Goal: Task Accomplishment & Management: Complete application form

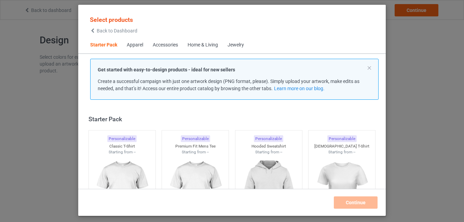
scroll to position [9, 0]
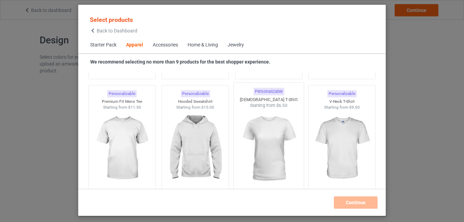
scroll to position [385, 0]
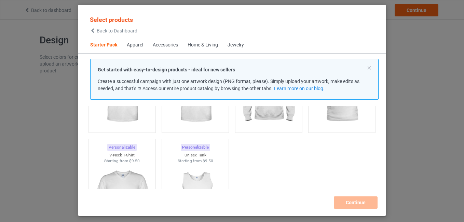
scroll to position [34, 0]
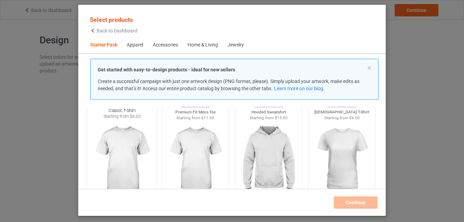
click at [138, 143] on img at bounding box center [122, 160] width 64 height 80
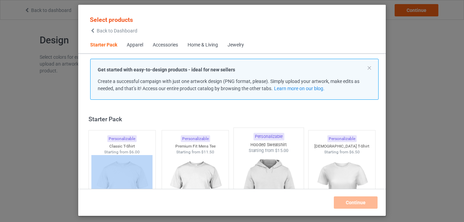
click at [258, 167] on img at bounding box center [268, 194] width 64 height 80
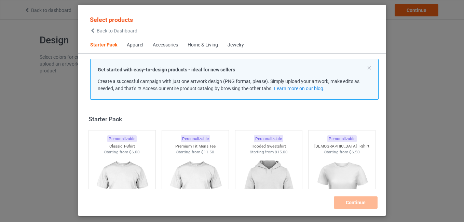
drag, startPoint x: 258, startPoint y: 167, endPoint x: 342, endPoint y: 112, distance: 100.6
click at [342, 112] on div "Starter Pack Personalizable Classic T-Shirt Starting from $6.00 Personalizable …" at bounding box center [232, 147] width 308 height 83
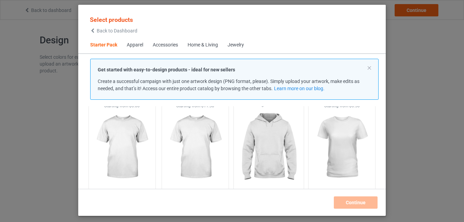
scroll to position [68, 0]
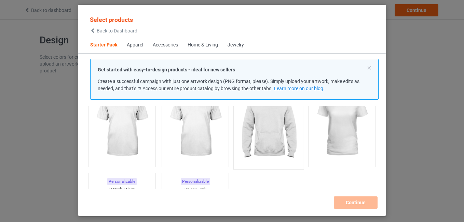
click at [278, 142] on img at bounding box center [268, 125] width 64 height 80
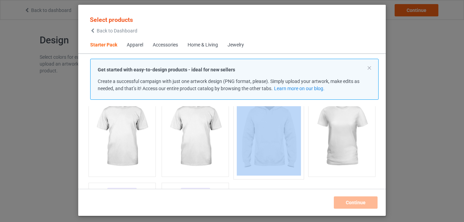
scroll to position [34, 0]
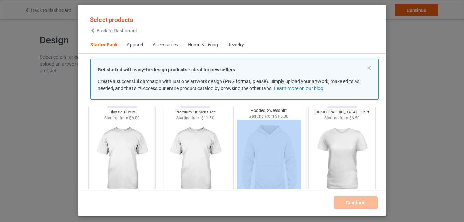
click at [262, 131] on img at bounding box center [268, 160] width 64 height 80
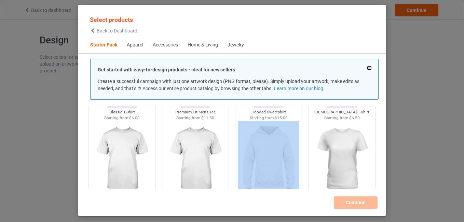
click at [370, 67] on button at bounding box center [369, 67] width 3 height 3
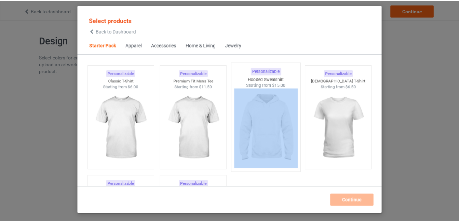
scroll to position [0, 0]
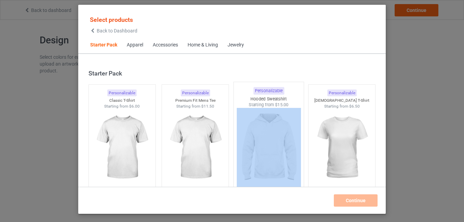
click at [272, 115] on img at bounding box center [268, 148] width 64 height 80
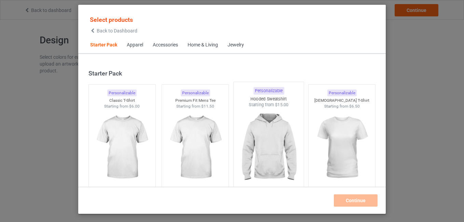
click at [271, 104] on div "Starting from $15.00" at bounding box center [269, 105] width 70 height 6
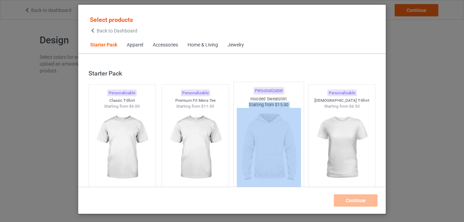
click at [271, 104] on div "Starting from $15.00" at bounding box center [269, 105] width 70 height 6
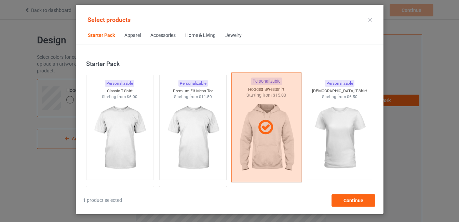
drag, startPoint x: 271, startPoint y: 104, endPoint x: 269, endPoint y: 117, distance: 13.3
click at [269, 117] on div at bounding box center [266, 127] width 70 height 110
click at [269, 117] on img at bounding box center [266, 138] width 64 height 80
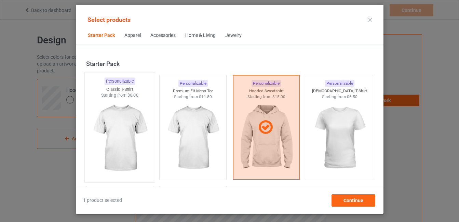
click at [124, 125] on img at bounding box center [119, 138] width 64 height 80
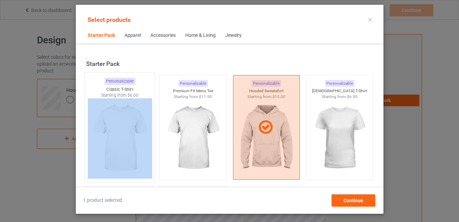
click at [124, 124] on img at bounding box center [119, 138] width 64 height 80
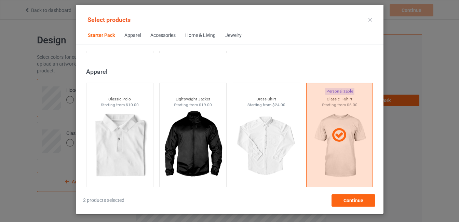
scroll to position [239, 0]
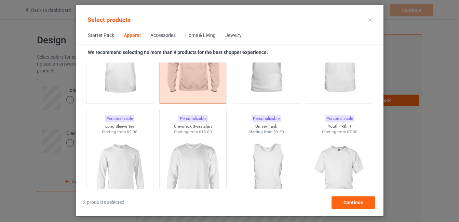
scroll to position [478, 0]
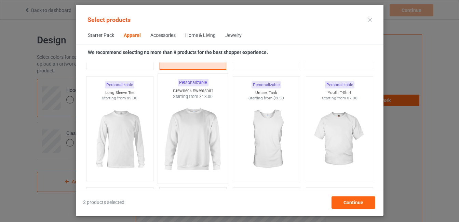
click at [198, 123] on img at bounding box center [193, 140] width 64 height 80
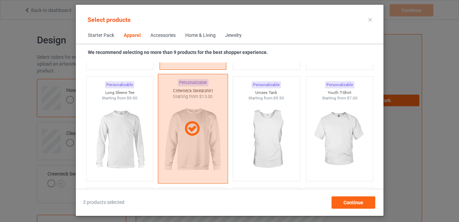
click at [198, 123] on icon at bounding box center [192, 128] width 20 height 17
click at [198, 123] on img at bounding box center [193, 140] width 64 height 80
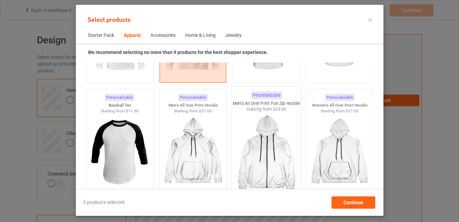
scroll to position [581, 0]
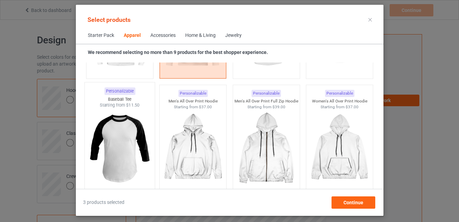
click at [108, 148] on img at bounding box center [119, 148] width 64 height 80
click at [108, 146] on img at bounding box center [119, 148] width 64 height 80
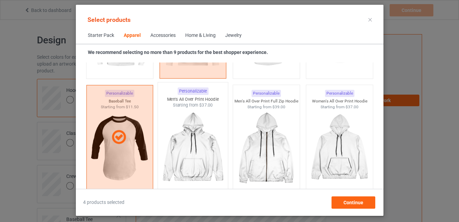
click at [209, 136] on img at bounding box center [193, 148] width 64 height 80
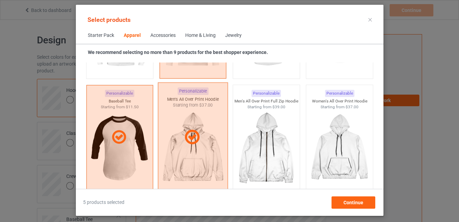
click at [209, 137] on div at bounding box center [192, 137] width 69 height 17
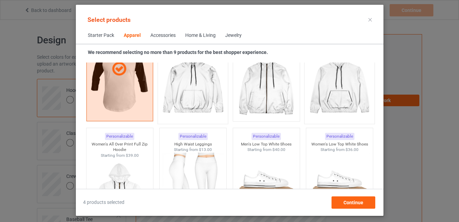
scroll to position [615, 0]
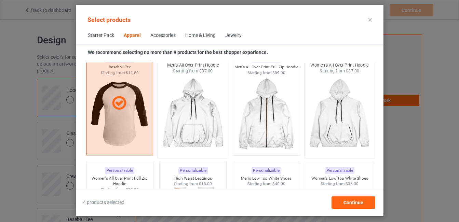
click at [330, 102] on img at bounding box center [339, 114] width 64 height 80
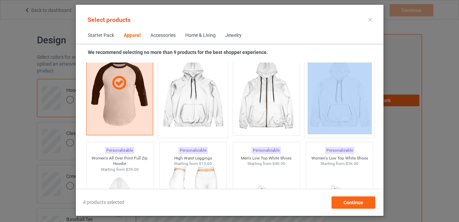
scroll to position [649, 0]
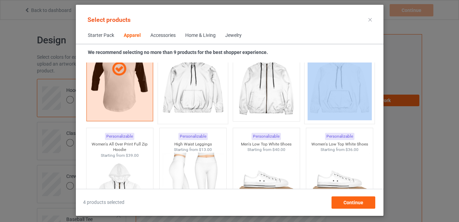
click at [340, 100] on img at bounding box center [339, 80] width 64 height 80
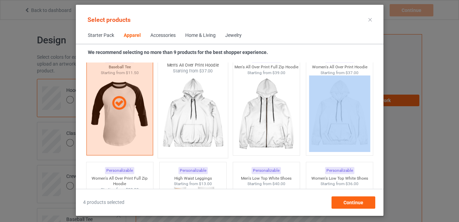
click at [188, 121] on img at bounding box center [193, 114] width 64 height 80
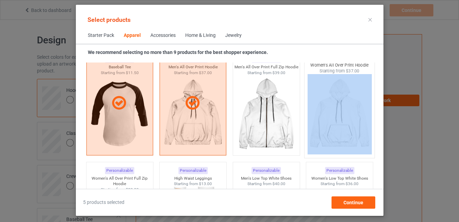
click at [361, 103] on img at bounding box center [339, 114] width 64 height 80
click at [360, 104] on img at bounding box center [339, 114] width 64 height 80
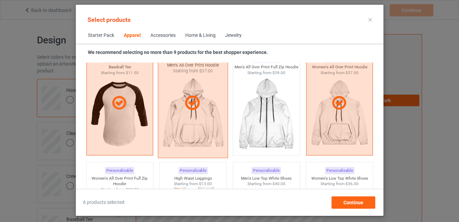
click at [186, 108] on icon at bounding box center [192, 103] width 20 height 17
click at [186, 108] on img at bounding box center [193, 114] width 64 height 80
click at [187, 108] on icon at bounding box center [192, 103] width 20 height 17
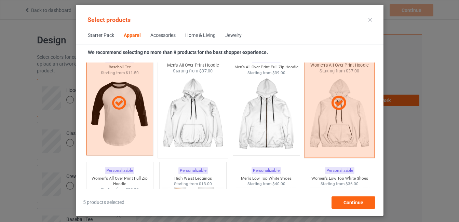
click at [321, 105] on div at bounding box center [339, 103] width 69 height 17
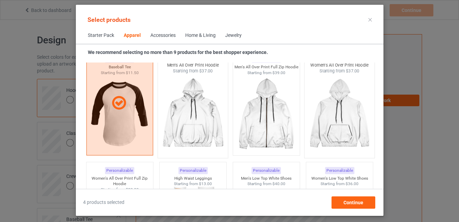
click at [332, 105] on img at bounding box center [339, 114] width 64 height 80
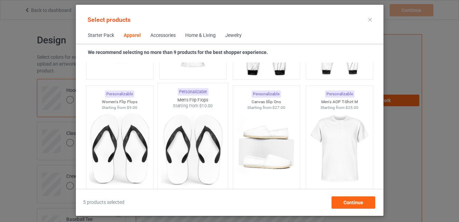
scroll to position [1094, 0]
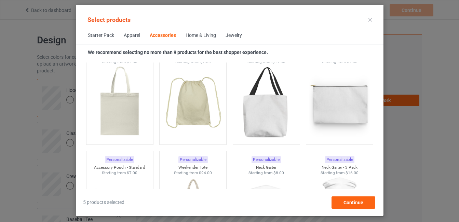
scroll to position [2085, 0]
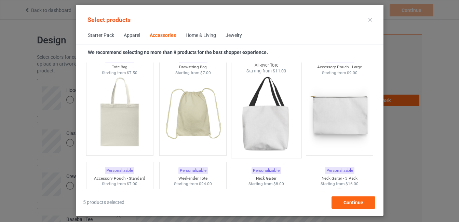
click at [279, 124] on img at bounding box center [266, 114] width 64 height 80
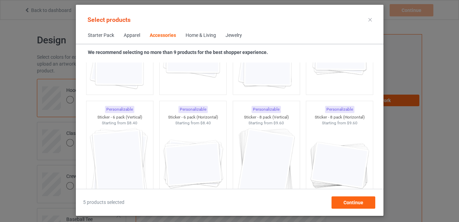
scroll to position [2529, 0]
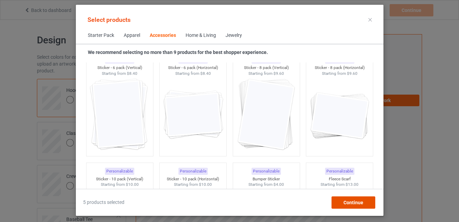
click at [343, 201] on div "Continue" at bounding box center [353, 202] width 44 height 12
click at [343, 201] on div "Artwork Requirements PNG 150 DPI minimum Resources Design guide Upload Artwork" at bounding box center [373, 165] width 95 height 260
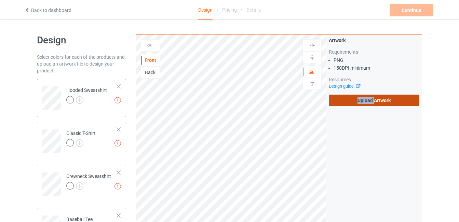
click at [349, 102] on label "Upload Artwork" at bounding box center [374, 101] width 91 height 12
click at [0, 0] on input "Upload Artwork" at bounding box center [0, 0] width 0 height 0
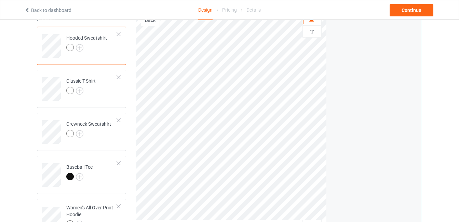
scroll to position [50, 0]
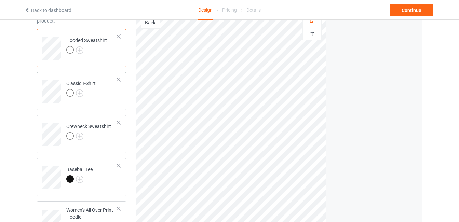
click at [96, 90] on div at bounding box center [80, 94] width 29 height 10
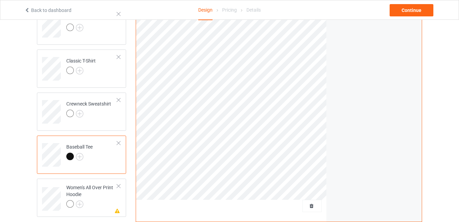
scroll to position [84, 0]
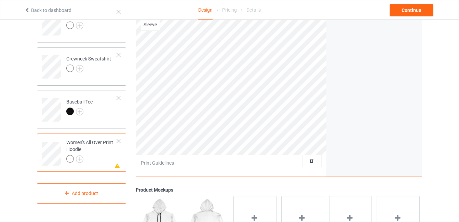
scroll to position [118, 0]
click at [118, 139] on div at bounding box center [118, 140] width 5 height 5
click at [118, 139] on div "Hooded Sweatshirt Classic T-Shirt Crewneck Sweatshirt Baseball Tee Missing artw…" at bounding box center [81, 82] width 89 height 242
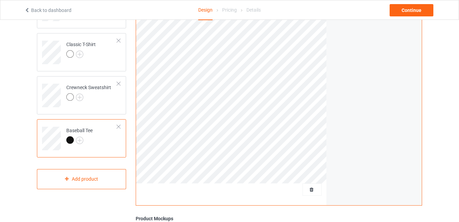
scroll to position [50, 0]
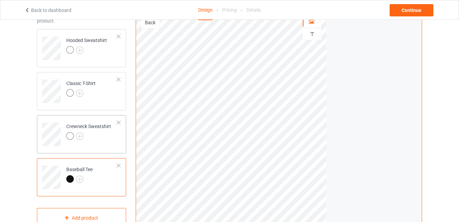
click at [89, 136] on div at bounding box center [88, 137] width 45 height 10
click at [82, 100] on td "Classic T-Shirt" at bounding box center [92, 89] width 58 height 28
click at [80, 57] on td "Hooded Sweatshirt" at bounding box center [92, 46] width 58 height 28
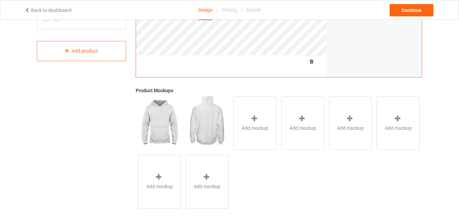
scroll to position [221, 0]
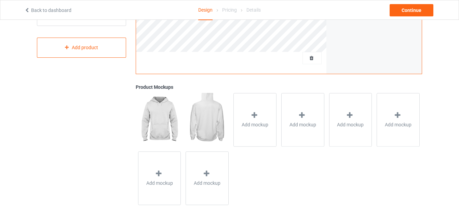
click at [203, 114] on img at bounding box center [207, 119] width 43 height 53
click at [167, 115] on img at bounding box center [159, 119] width 43 height 53
click at [248, 112] on div "Add mockup" at bounding box center [254, 120] width 43 height 54
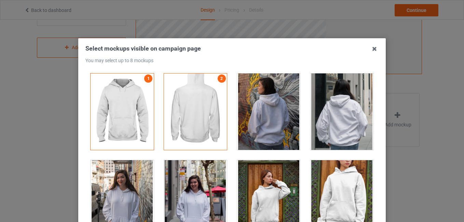
click at [178, 102] on div at bounding box center [195, 111] width 63 height 77
click at [131, 102] on div at bounding box center [122, 111] width 63 height 77
click at [371, 50] on icon at bounding box center [374, 48] width 11 height 11
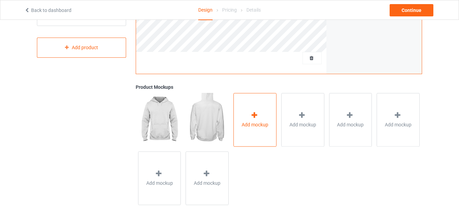
click at [259, 133] on div "Add mockup" at bounding box center [254, 120] width 43 height 54
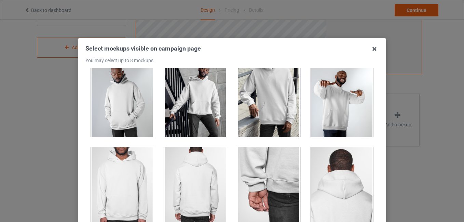
scroll to position [239, 0]
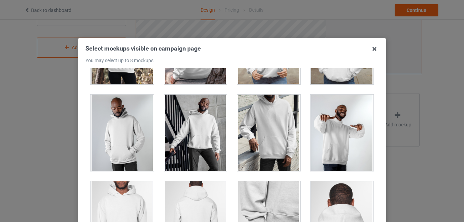
click at [134, 130] on div at bounding box center [122, 133] width 63 height 77
click at [204, 125] on div at bounding box center [195, 133] width 63 height 77
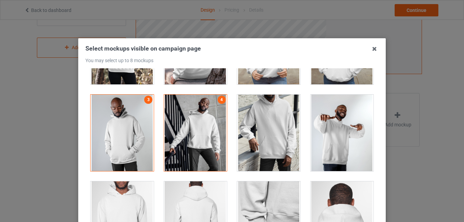
click at [327, 123] on div at bounding box center [342, 133] width 63 height 77
drag, startPoint x: 327, startPoint y: 123, endPoint x: 323, endPoint y: 124, distance: 4.3
click at [327, 123] on div at bounding box center [342, 133] width 63 height 77
click at [341, 109] on div at bounding box center [342, 133] width 63 height 77
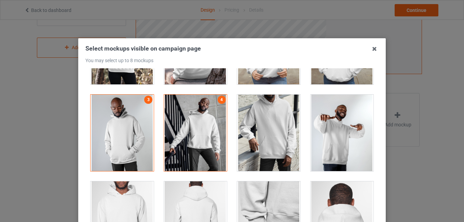
click at [270, 124] on div at bounding box center [268, 133] width 63 height 77
click at [327, 122] on div at bounding box center [342, 133] width 63 height 77
click at [261, 126] on div at bounding box center [268, 133] width 63 height 77
click at [334, 122] on div at bounding box center [342, 133] width 63 height 77
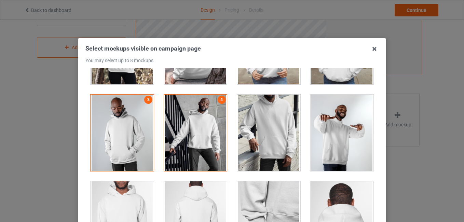
click at [334, 122] on div at bounding box center [342, 133] width 63 height 77
click at [331, 145] on div at bounding box center [342, 133] width 63 height 77
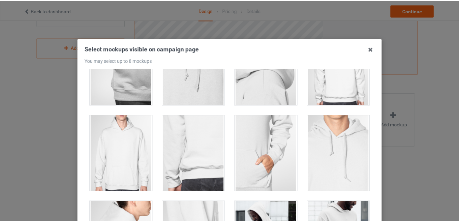
scroll to position [478, 0]
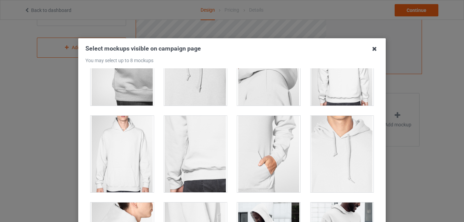
click at [372, 52] on icon at bounding box center [374, 48] width 11 height 11
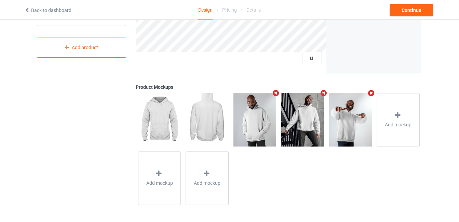
click at [296, 183] on div "Add mockup Add mockup Add mockup" at bounding box center [279, 149] width 286 height 117
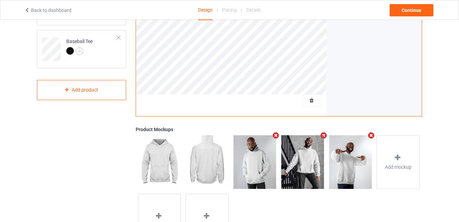
scroll to position [221, 0]
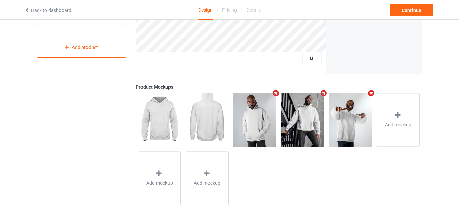
click at [353, 120] on img at bounding box center [350, 119] width 43 height 53
click at [303, 127] on img at bounding box center [302, 119] width 43 height 53
click at [254, 126] on img at bounding box center [254, 119] width 43 height 53
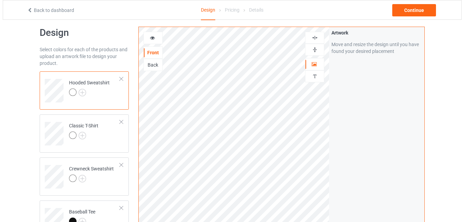
scroll to position [0, 0]
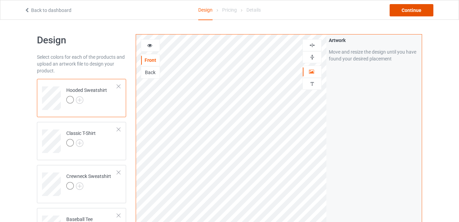
click at [414, 12] on div "Continue" at bounding box center [412, 10] width 44 height 12
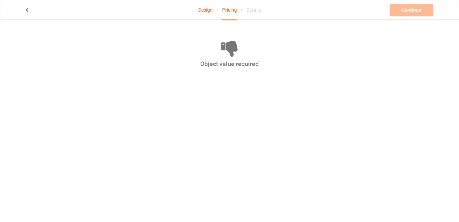
click at [204, 11] on link "Design" at bounding box center [205, 9] width 14 height 19
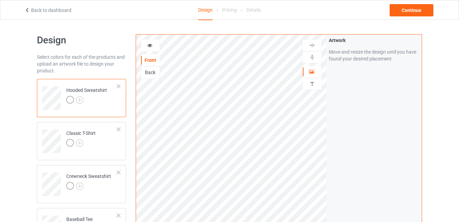
click at [225, 11] on div "Pricing" at bounding box center [229, 9] width 15 height 19
click at [229, 10] on div "Pricing" at bounding box center [229, 9] width 15 height 19
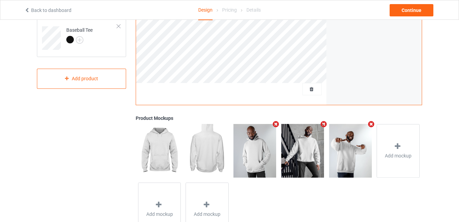
scroll to position [205, 0]
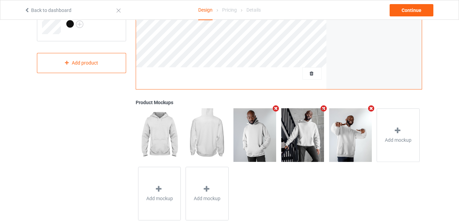
click at [274, 108] on icon "Remove mockup" at bounding box center [276, 108] width 9 height 7
click at [319, 108] on icon "Remove mockup" at bounding box center [323, 108] width 9 height 7
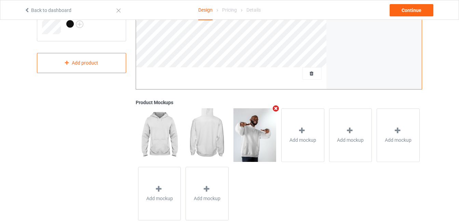
click at [274, 108] on icon "Remove mockup" at bounding box center [276, 108] width 9 height 7
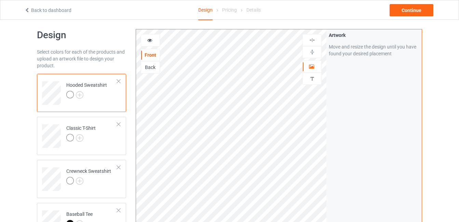
scroll to position [0, 0]
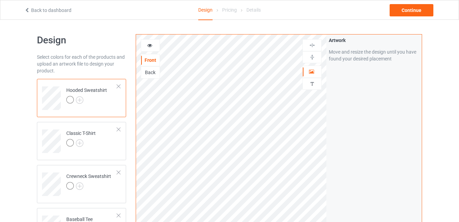
click at [234, 10] on div "Pricing" at bounding box center [229, 9] width 15 height 19
drag, startPoint x: 234, startPoint y: 10, endPoint x: 189, endPoint y: 19, distance: 45.4
click at [93, 95] on div "Hooded Sweatshirt" at bounding box center [86, 95] width 41 height 16
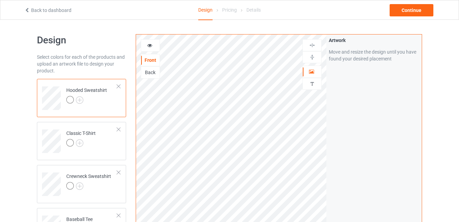
click at [93, 95] on div "Hooded Sweatshirt" at bounding box center [86, 95] width 41 height 16
click at [149, 71] on div "Back" at bounding box center [150, 72] width 18 height 7
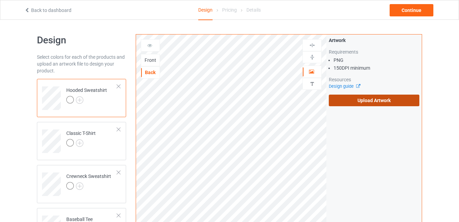
click at [358, 103] on label "Upload Artwork" at bounding box center [374, 101] width 91 height 12
click at [0, 0] on input "Upload Artwork" at bounding box center [0, 0] width 0 height 0
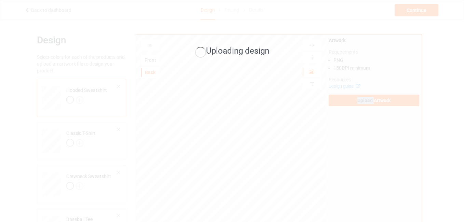
drag, startPoint x: 227, startPoint y: 9, endPoint x: 192, endPoint y: 25, distance: 38.4
click at [192, 25] on div "Uploading design" at bounding box center [232, 111] width 464 height 222
drag, startPoint x: 192, startPoint y: 25, endPoint x: 184, endPoint y: 24, distance: 9.0
click at [184, 24] on div "Uploading design" at bounding box center [232, 111] width 464 height 222
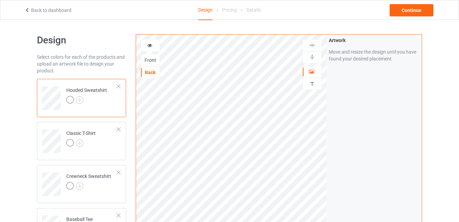
click at [227, 11] on div "Pricing" at bounding box center [229, 9] width 15 height 19
drag, startPoint x: 227, startPoint y: 11, endPoint x: 217, endPoint y: 26, distance: 18.0
click at [153, 49] on div at bounding box center [150, 45] width 18 height 7
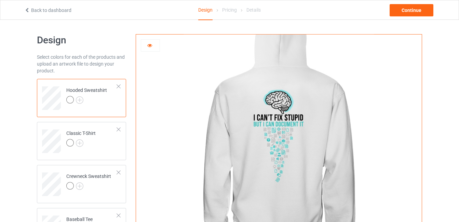
scroll to position [68, 0]
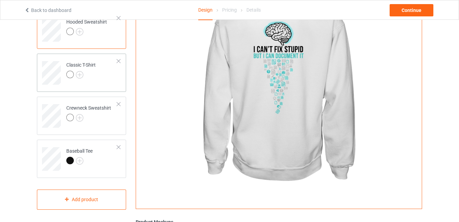
click at [98, 73] on td "Classic T-Shirt" at bounding box center [92, 70] width 58 height 28
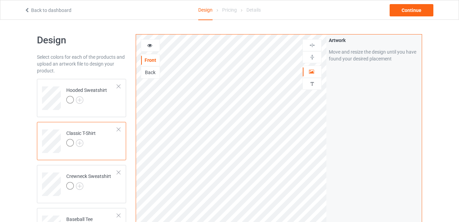
click at [152, 46] on icon at bounding box center [150, 44] width 6 height 5
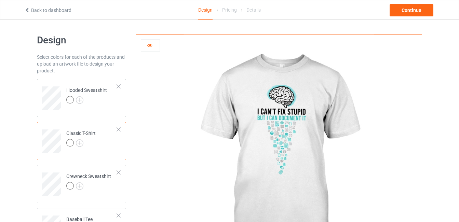
click at [95, 99] on div at bounding box center [86, 101] width 41 height 10
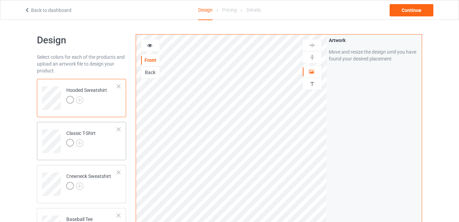
click at [90, 144] on div at bounding box center [80, 144] width 29 height 10
click at [95, 188] on div at bounding box center [88, 187] width 45 height 10
click at [94, 187] on div at bounding box center [88, 187] width 45 height 10
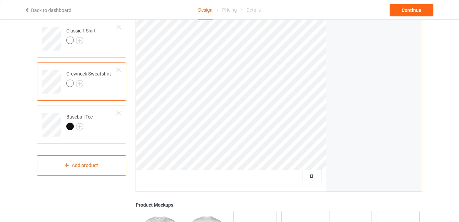
scroll to position [137, 0]
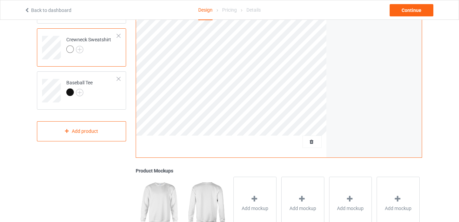
drag, startPoint x: 158, startPoint y: 185, endPoint x: 155, endPoint y: 173, distance: 12.3
click at [158, 185] on img at bounding box center [159, 203] width 43 height 53
click at [96, 88] on td "Baseball Tee" at bounding box center [92, 88] width 58 height 28
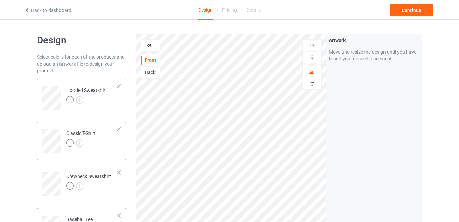
click at [100, 131] on td "Classic T-Shirt" at bounding box center [92, 139] width 58 height 28
click at [144, 73] on div "Back" at bounding box center [150, 72] width 18 height 7
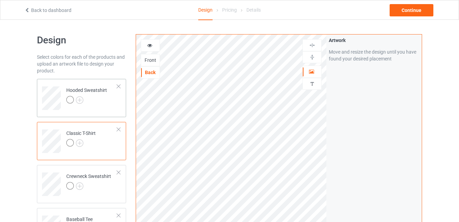
drag, startPoint x: 89, startPoint y: 99, endPoint x: 93, endPoint y: 100, distance: 4.2
click at [89, 99] on div at bounding box center [86, 101] width 41 height 10
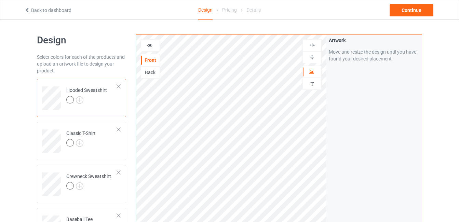
click at [146, 75] on div "Back" at bounding box center [150, 72] width 18 height 7
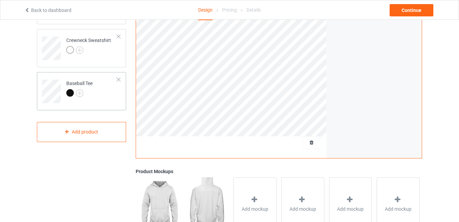
scroll to position [137, 0]
click at [94, 91] on td "Baseball Tee" at bounding box center [92, 88] width 58 height 28
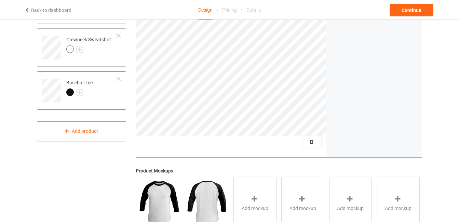
click at [84, 57] on td "Crewneck Sweatshirt" at bounding box center [92, 45] width 58 height 28
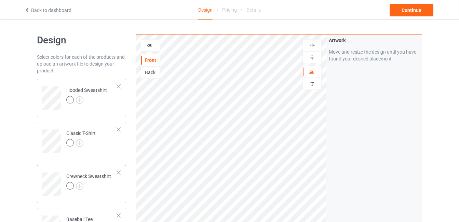
click at [91, 100] on div at bounding box center [86, 101] width 41 height 10
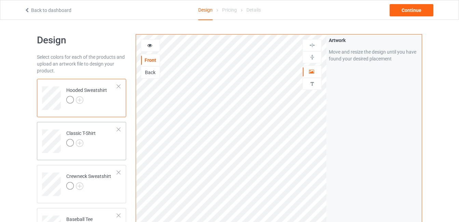
click at [92, 146] on div at bounding box center [80, 144] width 29 height 10
click at [92, 145] on div at bounding box center [80, 144] width 29 height 10
click at [154, 73] on div "Back" at bounding box center [150, 72] width 18 height 7
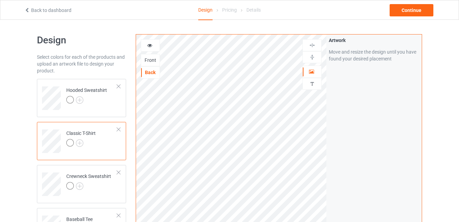
click at [151, 64] on div "Front" at bounding box center [150, 60] width 19 height 12
click at [149, 62] on div "Front" at bounding box center [150, 60] width 18 height 7
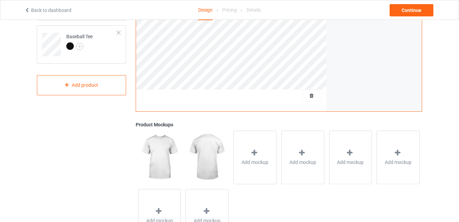
scroll to position [171, 0]
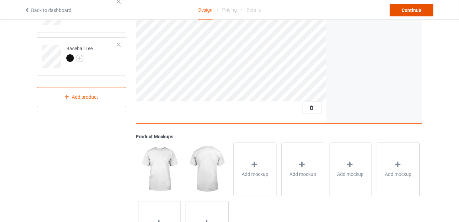
click at [408, 7] on div "Continue" at bounding box center [412, 10] width 44 height 12
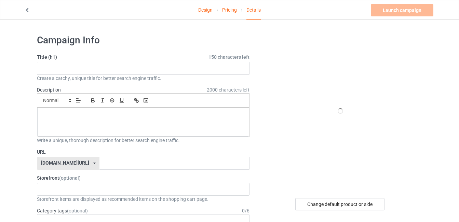
click at [27, 9] on icon at bounding box center [27, 9] width 6 height 5
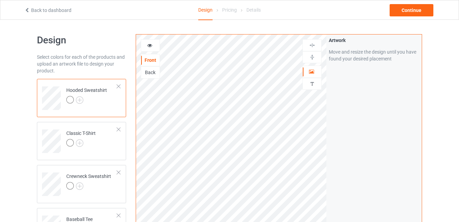
click at [152, 67] on div "Back" at bounding box center [150, 72] width 19 height 12
click at [157, 73] on div "Back" at bounding box center [150, 72] width 18 height 7
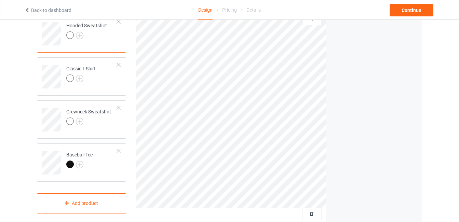
scroll to position [137, 0]
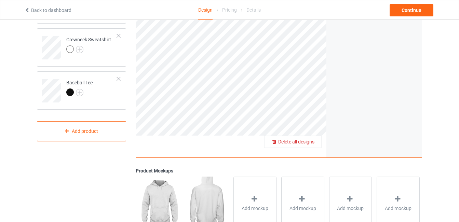
click at [313, 142] on span "Delete all designs" at bounding box center [296, 141] width 36 height 5
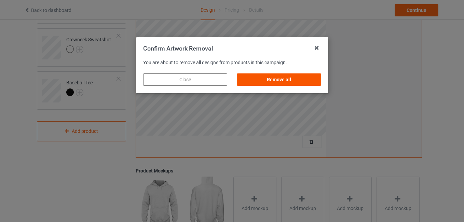
click at [284, 80] on div "Remove all" at bounding box center [279, 79] width 84 height 12
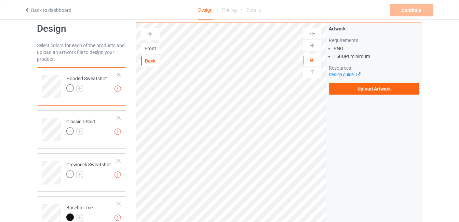
scroll to position [0, 0]
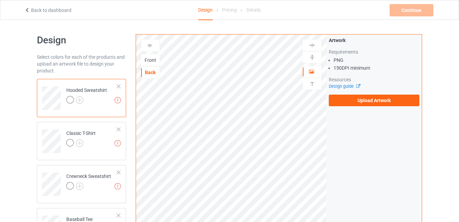
click at [146, 59] on div "Front" at bounding box center [150, 60] width 18 height 7
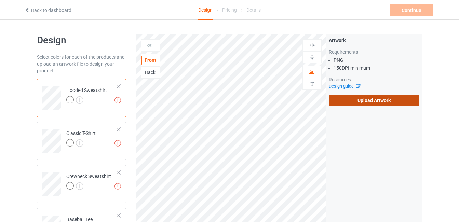
click at [352, 103] on label "Upload Artwork" at bounding box center [374, 101] width 91 height 12
click at [0, 0] on input "Upload Artwork" at bounding box center [0, 0] width 0 height 0
click at [352, 103] on label "Upload Artwork" at bounding box center [374, 101] width 91 height 12
click at [0, 0] on input "Upload Artwork" at bounding box center [0, 0] width 0 height 0
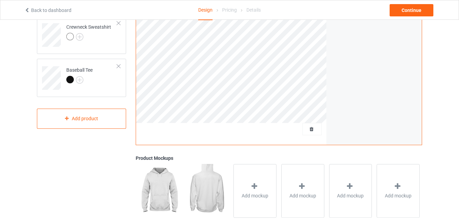
scroll to position [171, 0]
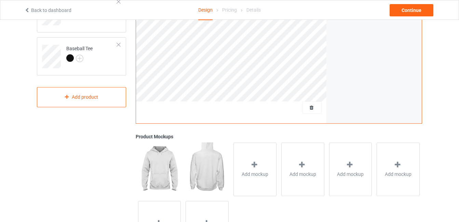
click at [404, 17] on div "Back to dashboard Design Pricing Details Continue" at bounding box center [229, 9] width 420 height 19
click at [403, 13] on div "Continue" at bounding box center [412, 10] width 44 height 12
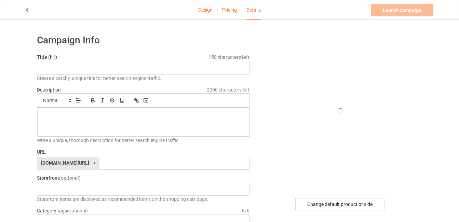
click at [228, 9] on link "Pricing" at bounding box center [229, 9] width 15 height 19
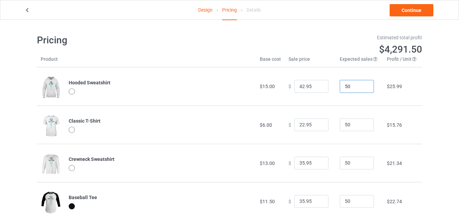
click at [347, 89] on input "50" at bounding box center [357, 86] width 34 height 13
click at [360, 86] on input "51" at bounding box center [357, 86] width 34 height 13
click at [360, 86] on input "52" at bounding box center [357, 86] width 34 height 13
click at [360, 86] on input "53" at bounding box center [357, 86] width 34 height 13
click at [360, 86] on input "86" at bounding box center [357, 86] width 34 height 13
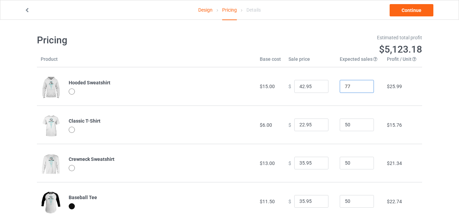
click at [362, 88] on input "77" at bounding box center [357, 86] width 34 height 13
click at [362, 88] on input "76" at bounding box center [357, 86] width 34 height 13
click at [362, 88] on input "63" at bounding box center [357, 86] width 34 height 13
click at [362, 88] on input "62" at bounding box center [357, 86] width 34 height 13
click at [362, 88] on input "53" at bounding box center [357, 86] width 34 height 13
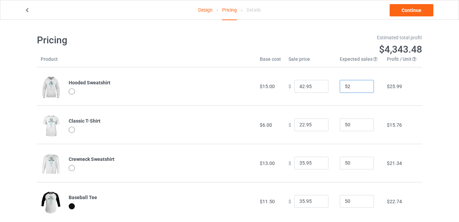
click at [362, 88] on input "52" at bounding box center [357, 86] width 34 height 13
click at [362, 88] on input "51" at bounding box center [357, 86] width 34 height 13
click at [362, 88] on input "50" at bounding box center [357, 86] width 34 height 13
click at [362, 88] on input "49" at bounding box center [357, 86] width 34 height 13
click at [362, 85] on input "50" at bounding box center [357, 86] width 34 height 13
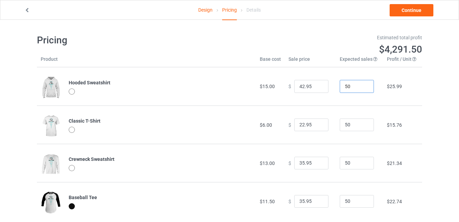
click at [362, 85] on input "51" at bounding box center [357, 86] width 34 height 13
type input "50"
click at [362, 87] on input "50" at bounding box center [357, 86] width 34 height 13
click at [350, 107] on td "50" at bounding box center [359, 125] width 47 height 38
click at [304, 88] on input "42.95" at bounding box center [311, 86] width 34 height 13
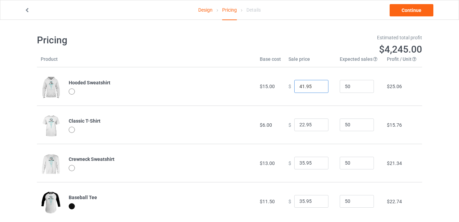
click at [317, 88] on input "41.95" at bounding box center [311, 86] width 34 height 13
click at [317, 88] on input "40.95" at bounding box center [311, 86] width 34 height 13
click at [316, 89] on input "39.95" at bounding box center [311, 86] width 34 height 13
click at [316, 89] on input "38.95" at bounding box center [311, 86] width 34 height 13
click at [316, 89] on input "37.95" at bounding box center [311, 86] width 34 height 13
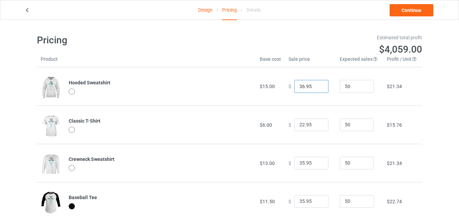
click at [316, 89] on input "36.95" at bounding box center [311, 86] width 34 height 13
click at [316, 89] on input "35.95" at bounding box center [311, 86] width 34 height 13
click at [316, 89] on input "34.95" at bounding box center [311, 86] width 34 height 13
click at [316, 89] on input "33.95" at bounding box center [311, 86] width 34 height 13
click at [316, 89] on input "32.95" at bounding box center [311, 86] width 34 height 13
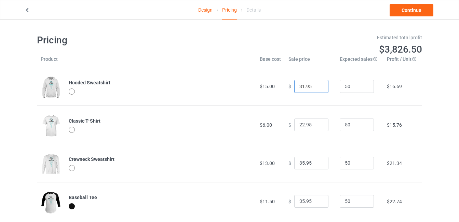
click at [316, 89] on input "31.95" at bounding box center [311, 86] width 34 height 13
click at [316, 89] on input "30.95" at bounding box center [311, 86] width 34 height 13
click at [316, 89] on input "29.95" at bounding box center [311, 86] width 34 height 13
click at [316, 89] on input "28.95" at bounding box center [311, 86] width 34 height 13
click at [316, 88] on input "27.95" at bounding box center [311, 86] width 34 height 13
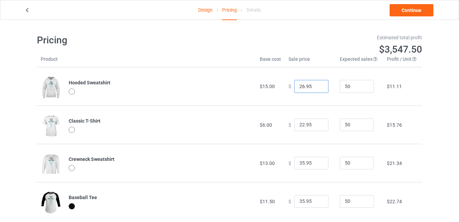
click at [316, 88] on input "26.95" at bounding box center [311, 86] width 34 height 13
type input "25.95"
click at [316, 88] on input "25.95" at bounding box center [311, 86] width 34 height 13
click at [263, 101] on td "$15.00" at bounding box center [270, 86] width 29 height 38
click at [317, 126] on input "21.95" at bounding box center [311, 125] width 34 height 13
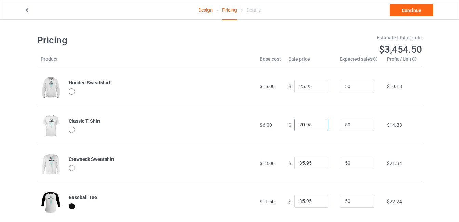
click at [317, 126] on input "20.95" at bounding box center [311, 125] width 34 height 13
click at [317, 126] on input "19.95" at bounding box center [311, 125] width 34 height 13
click at [317, 126] on input "18.95" at bounding box center [311, 125] width 34 height 13
click at [317, 126] on input "17.95" at bounding box center [311, 125] width 34 height 13
type input "16.95"
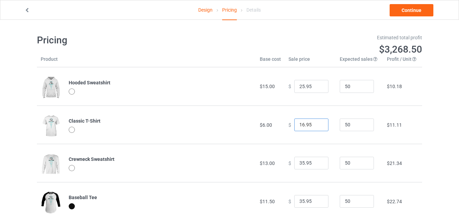
click at [317, 126] on input "16.95" at bounding box center [311, 125] width 34 height 13
click at [316, 165] on input "34.95" at bounding box center [311, 163] width 34 height 13
click at [316, 165] on input "33.95" at bounding box center [311, 163] width 34 height 13
click at [316, 164] on input "32.95" at bounding box center [311, 163] width 34 height 13
click at [316, 164] on input "26.95" at bounding box center [311, 163] width 34 height 13
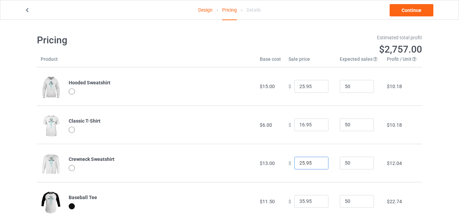
click at [316, 164] on input "25.95" at bounding box center [311, 163] width 34 height 13
click at [316, 164] on input "24.95" at bounding box center [311, 163] width 34 height 13
type input "23.95"
click at [316, 164] on input "23.95" at bounding box center [311, 163] width 34 height 13
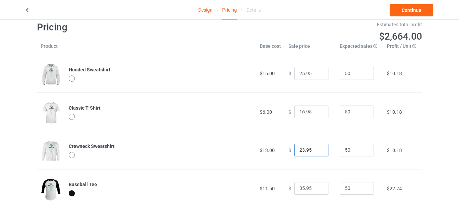
scroll to position [20, 0]
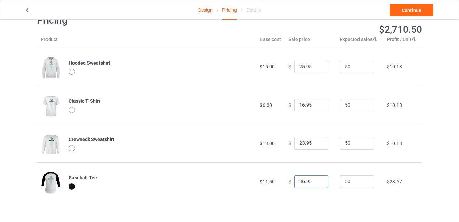
click at [316, 181] on input "36.95" at bounding box center [311, 181] width 34 height 13
click at [316, 181] on input "37.95" at bounding box center [311, 181] width 34 height 13
click at [316, 181] on input "38.95" at bounding box center [311, 181] width 34 height 13
click at [316, 181] on input "39.95" at bounding box center [311, 181] width 34 height 13
click at [316, 181] on input "40.95" at bounding box center [311, 181] width 34 height 13
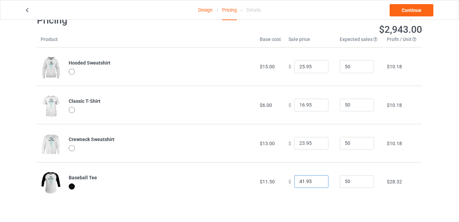
click at [316, 181] on input "41.95" at bounding box center [311, 181] width 34 height 13
click at [316, 181] on input "42.95" at bounding box center [311, 181] width 34 height 13
click at [316, 181] on input "43.95" at bounding box center [311, 181] width 34 height 13
click at [315, 182] on input "42.95" at bounding box center [311, 181] width 34 height 13
click at [315, 182] on input "41.95" at bounding box center [311, 181] width 34 height 13
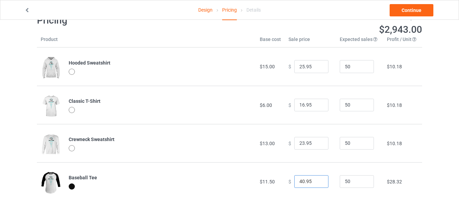
click at [315, 182] on input "40.95" at bounding box center [311, 181] width 34 height 13
click at [315, 182] on input "39.95" at bounding box center [311, 181] width 34 height 13
click at [315, 182] on input "38.95" at bounding box center [311, 181] width 34 height 13
click at [316, 186] on input "38.95" at bounding box center [311, 181] width 34 height 13
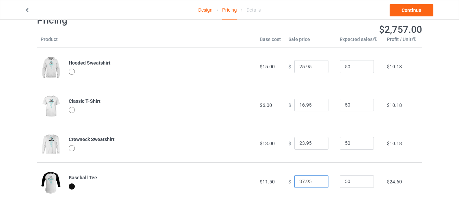
click at [316, 184] on input "37.95" at bounding box center [311, 181] width 34 height 13
click at [316, 184] on input "36.95" at bounding box center [311, 181] width 34 height 13
click at [316, 184] on input "35.95" at bounding box center [311, 181] width 34 height 13
click at [316, 184] on input "34.95" at bounding box center [311, 181] width 34 height 13
click at [316, 184] on input "33.95" at bounding box center [311, 181] width 34 height 13
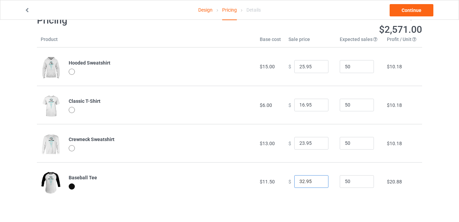
click at [316, 184] on input "32.95" at bounding box center [311, 181] width 34 height 13
click at [316, 184] on input "31.95" at bounding box center [311, 181] width 34 height 13
click at [316, 184] on input "30.95" at bounding box center [311, 181] width 34 height 13
click at [316, 184] on input "29.95" at bounding box center [311, 181] width 34 height 13
click at [316, 184] on input "28.95" at bounding box center [311, 181] width 34 height 13
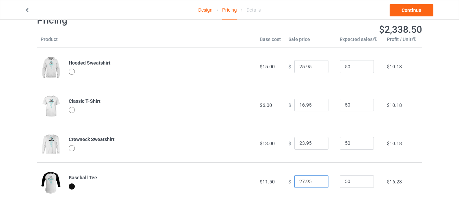
click at [316, 184] on input "27.95" at bounding box center [311, 181] width 34 height 13
click at [316, 184] on input "26.95" at bounding box center [311, 181] width 34 height 13
click at [316, 184] on input "25.95" at bounding box center [311, 181] width 34 height 13
click at [316, 184] on input "24.95" at bounding box center [311, 181] width 34 height 13
click at [316, 184] on input "23.95" at bounding box center [311, 181] width 34 height 13
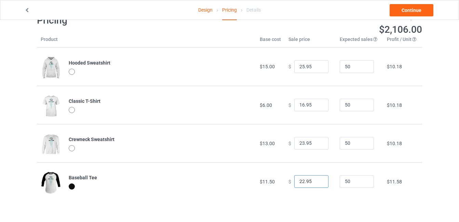
click at [316, 184] on input "22.95" at bounding box center [311, 181] width 34 height 13
click at [316, 183] on input "21.95" at bounding box center [311, 181] width 34 height 13
click at [316, 183] on input "20.95" at bounding box center [311, 181] width 34 height 13
type input "19.95"
click at [316, 183] on input "19.95" at bounding box center [311, 181] width 34 height 13
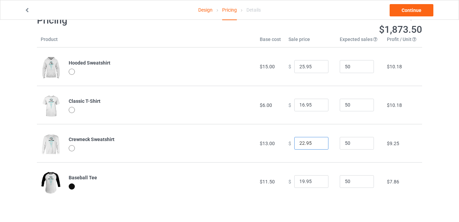
click at [316, 145] on input "22.95" at bounding box center [311, 143] width 34 height 13
click at [316, 145] on input "21.95" at bounding box center [311, 143] width 34 height 13
click at [316, 145] on input "20.95" at bounding box center [311, 143] width 34 height 13
type input "19.95"
click at [316, 145] on input "19.95" at bounding box center [311, 143] width 34 height 13
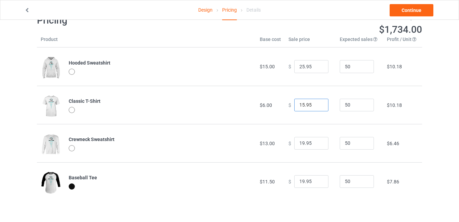
click at [317, 106] on input "15.95" at bounding box center [311, 105] width 34 height 13
click at [317, 106] on input "14.95" at bounding box center [311, 105] width 34 height 13
click at [317, 106] on input "13.95" at bounding box center [311, 105] width 34 height 13
click at [316, 108] on input "12.95" at bounding box center [311, 105] width 34 height 13
type input "11.95"
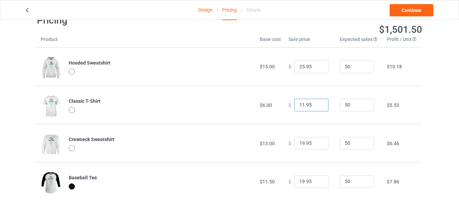
click at [316, 108] on input "11.95" at bounding box center [311, 105] width 34 height 13
click at [317, 68] on input "21.95" at bounding box center [311, 66] width 34 height 13
click at [317, 68] on input "20.95" at bounding box center [311, 66] width 34 height 13
click at [317, 68] on input "19.95" at bounding box center [311, 66] width 34 height 13
click at [316, 64] on input "20.95" at bounding box center [311, 66] width 34 height 13
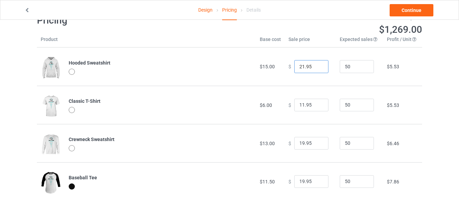
click at [316, 65] on input "21.95" at bounding box center [311, 66] width 34 height 13
click at [316, 68] on input "20.95" at bounding box center [311, 66] width 34 height 13
type input "21.95"
click at [316, 64] on input "21.95" at bounding box center [311, 66] width 34 height 13
click at [316, 185] on input "19.95" at bounding box center [311, 181] width 34 height 13
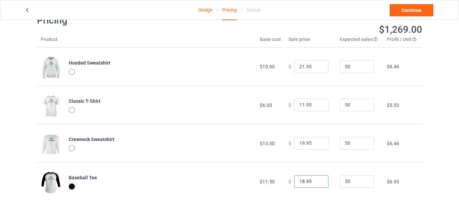
type input "18.95"
click at [316, 182] on input "18.95" at bounding box center [311, 181] width 34 height 13
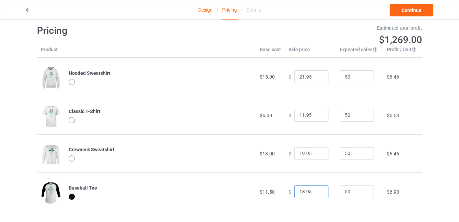
scroll to position [0, 0]
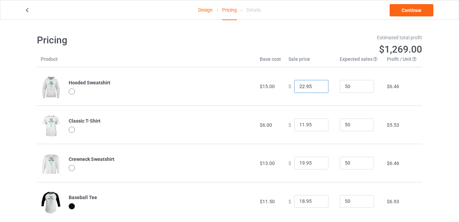
click at [316, 84] on input "22.95" at bounding box center [311, 86] width 34 height 13
type input "21.95"
click at [316, 88] on input "21.95" at bounding box center [311, 86] width 34 height 13
click at [73, 129] on div at bounding box center [72, 130] width 6 height 6
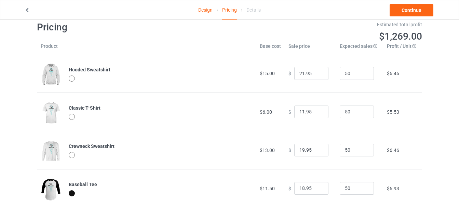
scroll to position [20, 0]
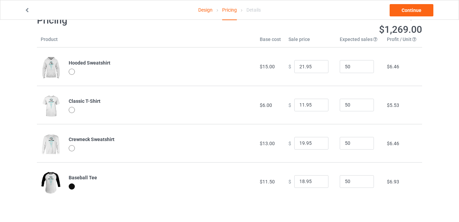
click at [72, 186] on div at bounding box center [72, 187] width 6 height 6
drag, startPoint x: 69, startPoint y: 141, endPoint x: 68, endPoint y: 145, distance: 3.8
click at [68, 145] on td "Crewneck Sweatshirt" at bounding box center [160, 143] width 191 height 38
drag, startPoint x: 68, startPoint y: 145, endPoint x: 91, endPoint y: 152, distance: 23.3
click at [91, 152] on div at bounding box center [161, 149] width 184 height 8
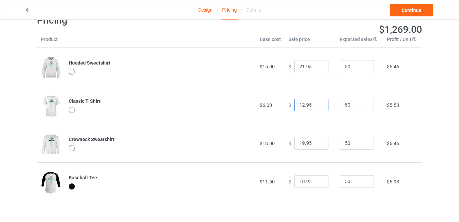
click at [318, 105] on input "12.95" at bounding box center [311, 105] width 34 height 13
click at [316, 107] on input "11.95" at bounding box center [311, 105] width 34 height 13
click at [316, 107] on input "10.95" at bounding box center [311, 105] width 34 height 13
click at [316, 107] on input "9.95" at bounding box center [311, 105] width 34 height 13
click at [316, 107] on input "8.95" at bounding box center [311, 105] width 34 height 13
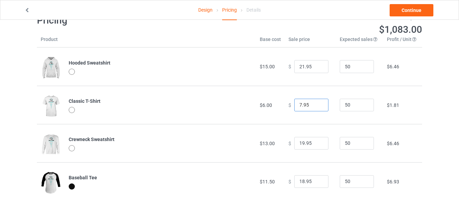
click at [316, 107] on input "7.95" at bounding box center [311, 105] width 34 height 13
click at [316, 107] on input "6.95" at bounding box center [311, 105] width 34 height 13
click at [316, 103] on input "7.95" at bounding box center [311, 105] width 34 height 13
click at [316, 103] on input "8.95" at bounding box center [311, 105] width 34 height 13
click at [316, 103] on input "9.95" at bounding box center [311, 105] width 34 height 13
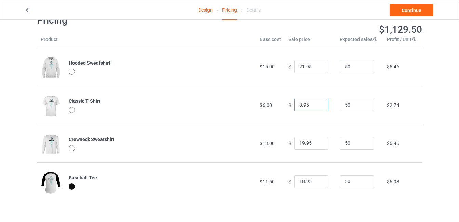
click at [315, 106] on input "8.95" at bounding box center [311, 105] width 34 height 13
click at [315, 106] on input "7.95" at bounding box center [311, 105] width 34 height 13
click at [315, 106] on input "6.95" at bounding box center [311, 105] width 34 height 13
click at [315, 106] on input "5.95" at bounding box center [311, 105] width 34 height 13
click at [315, 106] on input "4.95" at bounding box center [311, 105] width 34 height 13
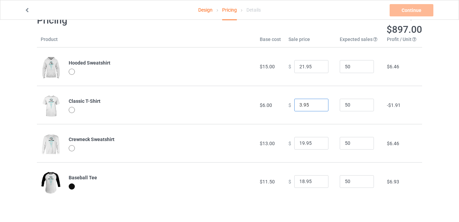
click at [315, 106] on input "3.95" at bounding box center [311, 105] width 34 height 13
click at [315, 106] on input "2.95" at bounding box center [311, 105] width 34 height 13
click at [315, 107] on input "1.95" at bounding box center [311, 105] width 34 height 13
click at [315, 107] on input "0.95" at bounding box center [311, 105] width 34 height 13
click at [315, 107] on input "-0.05" at bounding box center [311, 105] width 34 height 13
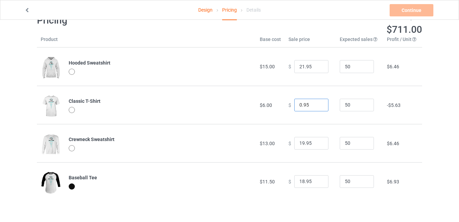
click at [315, 103] on input "0.95" at bounding box center [311, 105] width 34 height 13
click at [315, 103] on input "1.95" at bounding box center [311, 105] width 34 height 13
click at [315, 103] on input "2.95" at bounding box center [311, 105] width 34 height 13
click at [315, 103] on input "3.95" at bounding box center [311, 105] width 34 height 13
click at [316, 104] on input "4.95" at bounding box center [311, 105] width 34 height 13
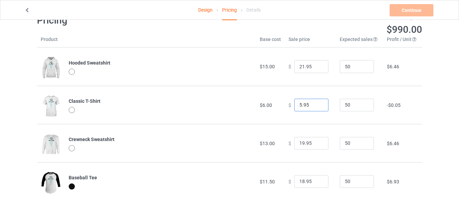
click at [316, 104] on input "5.95" at bounding box center [311, 105] width 34 height 13
click at [316, 104] on input "6.95" at bounding box center [311, 105] width 34 height 13
click at [316, 104] on input "7.95" at bounding box center [311, 105] width 34 height 13
click at [316, 107] on input "6.95" at bounding box center [311, 105] width 34 height 13
click at [316, 107] on input "5.95" at bounding box center [311, 105] width 34 height 13
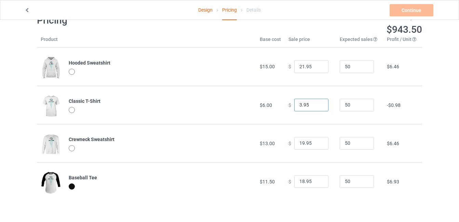
click at [316, 107] on input "3.95" at bounding box center [311, 105] width 34 height 13
click at [316, 107] on input "2.95" at bounding box center [311, 105] width 34 height 13
click at [316, 107] on input "1.95" at bounding box center [311, 105] width 34 height 13
click at [316, 107] on input "0.95" at bounding box center [311, 105] width 34 height 13
click at [316, 107] on input "-0.05" at bounding box center [311, 105] width 34 height 13
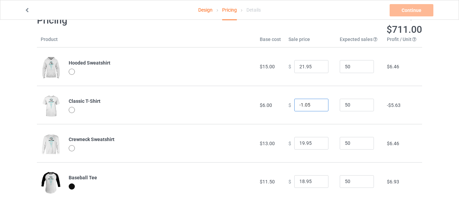
click at [316, 107] on input "-1.05" at bounding box center [311, 105] width 34 height 13
click at [316, 107] on input "-2.05" at bounding box center [311, 105] width 34 height 13
click at [316, 107] on input "-3.05" at bounding box center [311, 105] width 34 height 13
click at [316, 107] on input "-4.05" at bounding box center [311, 105] width 34 height 13
click at [316, 107] on input "-5.05" at bounding box center [311, 105] width 34 height 13
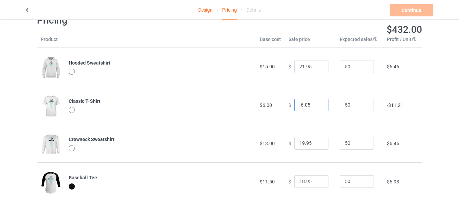
click at [316, 107] on input "-6.05" at bounding box center [311, 105] width 34 height 13
click at [316, 107] on input "-7.05" at bounding box center [311, 105] width 34 height 13
click at [316, 107] on input "-8.05" at bounding box center [311, 105] width 34 height 13
click at [316, 107] on input "-9.05" at bounding box center [311, 105] width 34 height 13
click at [316, 107] on input "-10.05" at bounding box center [311, 105] width 34 height 13
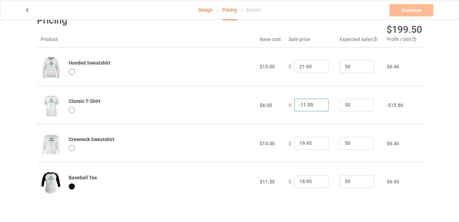
click at [316, 107] on input "-11.05" at bounding box center [311, 105] width 34 height 13
click at [316, 107] on input "-12.05" at bounding box center [311, 105] width 34 height 13
click at [316, 107] on input "-13.05" at bounding box center [311, 105] width 34 height 13
click at [316, 107] on input "-14.05" at bounding box center [311, 105] width 34 height 13
click at [316, 107] on input "-15.05" at bounding box center [311, 105] width 34 height 13
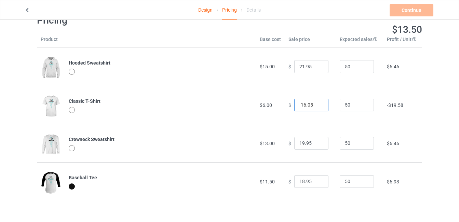
click at [316, 107] on input "-16.05" at bounding box center [311, 105] width 34 height 13
click at [316, 107] on input "-17.05" at bounding box center [311, 105] width 34 height 13
click at [316, 107] on input "-18.05" at bounding box center [311, 105] width 34 height 13
click at [316, 104] on input "4.95" at bounding box center [311, 105] width 34 height 13
click at [316, 104] on input "74.95" at bounding box center [311, 105] width 34 height 13
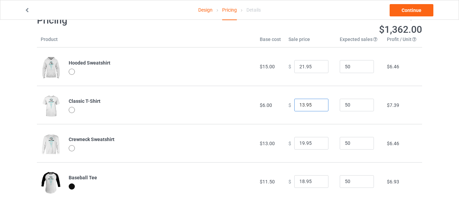
click at [316, 106] on input "13.95" at bounding box center [311, 105] width 34 height 13
click at [151, 105] on div "Classic T-Shirt" at bounding box center [161, 101] width 184 height 7
type input "12.95"
click at [316, 107] on input "12.95" at bounding box center [311, 105] width 34 height 13
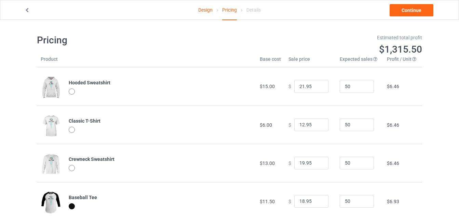
click at [295, 60] on th "Sale price" at bounding box center [310, 62] width 51 height 12
click at [253, 10] on div "Details" at bounding box center [253, 9] width 14 height 19
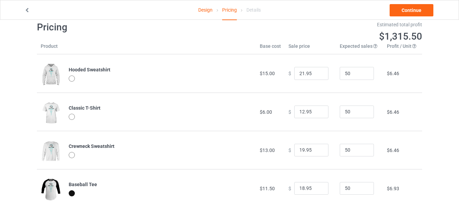
scroll to position [20, 0]
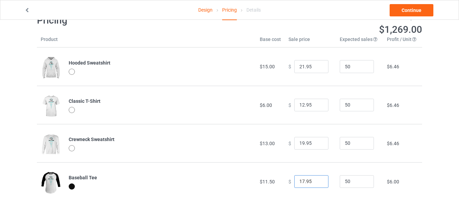
click at [317, 183] on input "17.95" at bounding box center [311, 181] width 34 height 13
click at [317, 183] on input "16.95" at bounding box center [311, 181] width 34 height 13
click at [317, 183] on input "15.95" at bounding box center [311, 181] width 34 height 13
click at [316, 181] on input "16.95" at bounding box center [311, 181] width 34 height 13
click at [316, 181] on input "17.95" at bounding box center [311, 181] width 34 height 13
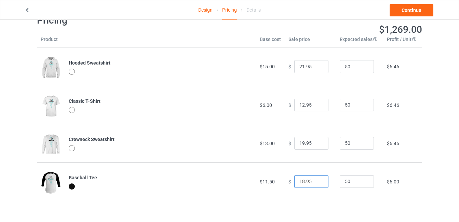
click at [316, 180] on input "18.95" at bounding box center [311, 181] width 34 height 13
type input "17.95"
click at [315, 184] on input "17.95" at bounding box center [311, 181] width 34 height 13
click at [316, 144] on input "18.95" at bounding box center [311, 143] width 34 height 13
click at [316, 144] on input "17.95" at bounding box center [311, 143] width 34 height 13
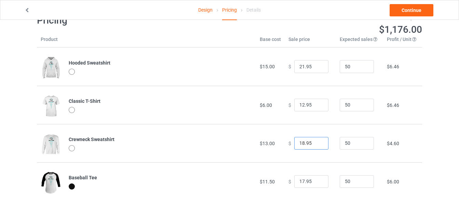
click at [316, 142] on input "18.95" at bounding box center [311, 143] width 34 height 13
type input "19.95"
click at [316, 142] on input "19.95" at bounding box center [311, 143] width 34 height 13
type input "11.95"
click at [316, 107] on input "11.95" at bounding box center [311, 105] width 34 height 13
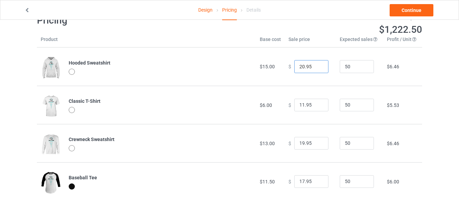
click at [316, 67] on input "20.95" at bounding box center [311, 66] width 34 height 13
click at [316, 67] on input "19.95" at bounding box center [311, 66] width 34 height 13
click at [316, 65] on input "20.95" at bounding box center [311, 66] width 34 height 13
click at [316, 65] on input "21.95" at bounding box center [311, 66] width 34 height 13
type input "20.95"
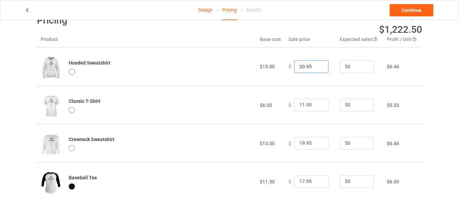
click at [316, 68] on input "20.95" at bounding box center [311, 66] width 34 height 13
click at [401, 11] on link "Continue" at bounding box center [412, 10] width 44 height 12
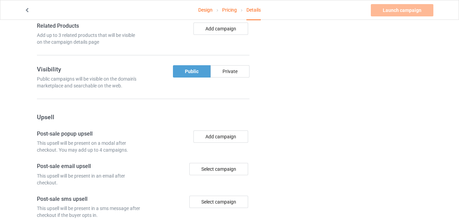
scroll to position [404, 0]
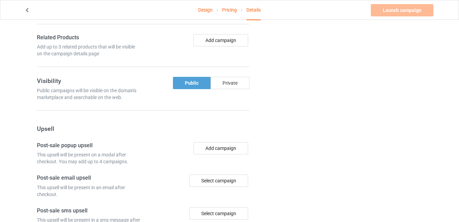
drag, startPoint x: 219, startPoint y: 84, endPoint x: 212, endPoint y: 86, distance: 7.6
click at [219, 84] on div "Private" at bounding box center [230, 83] width 39 height 12
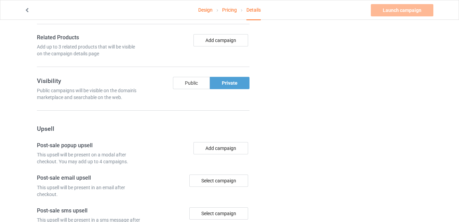
click at [198, 86] on div "Public" at bounding box center [191, 83] width 37 height 12
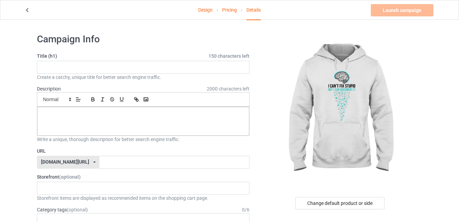
scroll to position [0, 0]
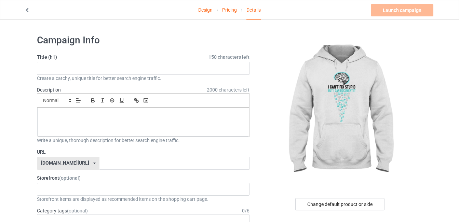
click at [76, 161] on div "[DOMAIN_NAME][URL] [DOMAIN_NAME][URL] 587d0d41cee36fd012c64a69" at bounding box center [68, 163] width 63 height 13
click at [63, 176] on div "[DOMAIN_NAME][URL]" at bounding box center [68, 176] width 62 height 12
click at [63, 176] on span "(optional)" at bounding box center [70, 177] width 22 height 5
click at [106, 72] on input "text" at bounding box center [143, 68] width 213 height 13
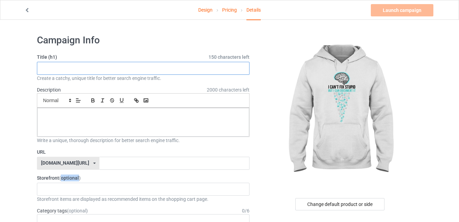
click at [106, 72] on input "text" at bounding box center [143, 68] width 213 height 13
click at [109, 69] on input "text" at bounding box center [143, 68] width 213 height 13
paste input "I Can't Fix Stupid, But I Can Document It" - Minimalist Brain Design (Funny Hea…"
type input "I Can't Fix Stupid, But I Can Document It" - Minimalist Brain Design (Funny Hea…"
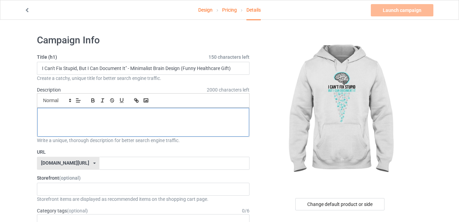
click at [130, 120] on div at bounding box center [143, 122] width 212 height 29
click at [118, 116] on p at bounding box center [143, 115] width 201 height 6
click at [144, 114] on p at bounding box center [143, 115] width 201 height 6
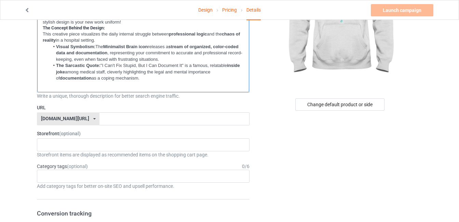
scroll to position [103, 0]
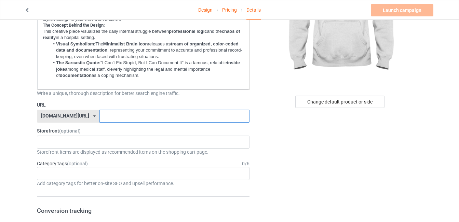
click at [109, 117] on input "text" at bounding box center [174, 116] width 150 height 13
click at [91, 141] on div "No result found" at bounding box center [143, 142] width 213 height 13
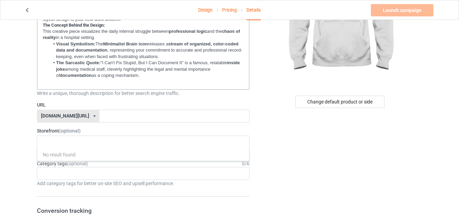
click at [93, 115] on icon at bounding box center [94, 116] width 2 height 4
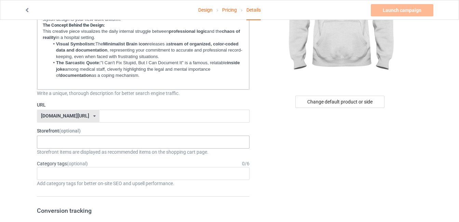
click at [71, 138] on div "No result found" at bounding box center [143, 142] width 213 height 13
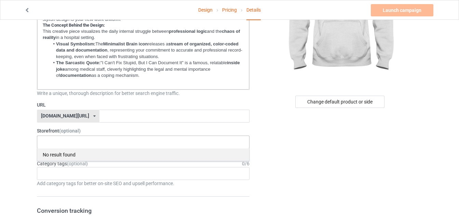
click at [59, 155] on div "No result found" at bounding box center [143, 154] width 212 height 13
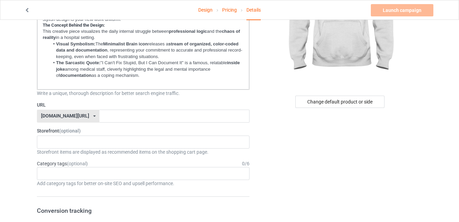
drag, startPoint x: 3, startPoint y: 135, endPoint x: 10, endPoint y: 137, distance: 6.8
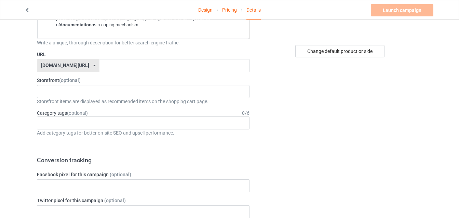
scroll to position [171, 0]
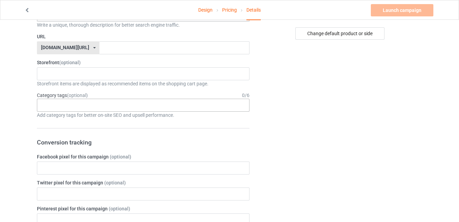
click at [90, 108] on div "Age > [DEMOGRAPHIC_DATA] > 1 Age > [DEMOGRAPHIC_DATA] Months > 1 Month Age > [D…" at bounding box center [143, 105] width 213 height 13
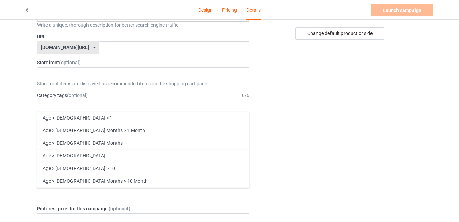
click at [89, 105] on div "Age > [DEMOGRAPHIC_DATA] > 1 Age > [DEMOGRAPHIC_DATA] Months > 1 Month Age > [D…" at bounding box center [143, 105] width 213 height 13
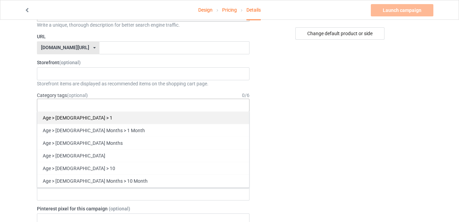
click at [82, 119] on div "Age > [DEMOGRAPHIC_DATA] > 1" at bounding box center [143, 117] width 212 height 13
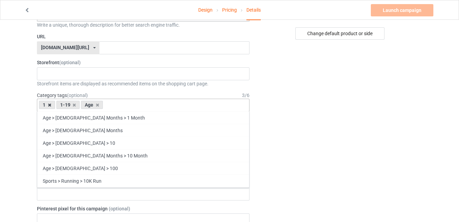
click at [48, 106] on icon at bounding box center [49, 105] width 3 height 4
drag, startPoint x: 48, startPoint y: 106, endPoint x: 54, endPoint y: 105, distance: 6.2
click at [56, 106] on div "1-19" at bounding box center [68, 105] width 24 height 8
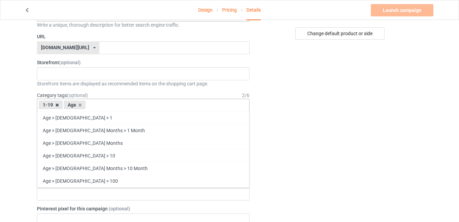
click at [57, 105] on icon at bounding box center [56, 105] width 3 height 4
click at [78, 105] on icon at bounding box center [79, 105] width 3 height 4
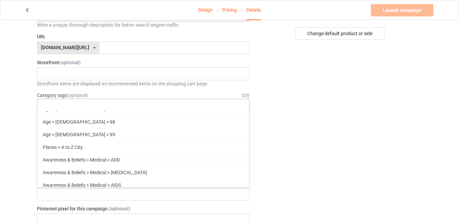
scroll to position [1640, 0]
click at [90, 105] on div "Age > [DEMOGRAPHIC_DATA] > 1 Age > [DEMOGRAPHIC_DATA] Months > 1 Month Age > [D…" at bounding box center [143, 105] width 213 height 13
click at [121, 99] on div "Age > [DEMOGRAPHIC_DATA] > 1 Age > [DEMOGRAPHIC_DATA] Months > 1 Month Age > [D…" at bounding box center [143, 105] width 213 height 13
click at [120, 105] on div "Age > [DEMOGRAPHIC_DATA] > 1 Age > [DEMOGRAPHIC_DATA] Months > 1 Month Age > [D…" at bounding box center [143, 105] width 213 height 13
drag, startPoint x: 120, startPoint y: 105, endPoint x: 92, endPoint y: 105, distance: 28.0
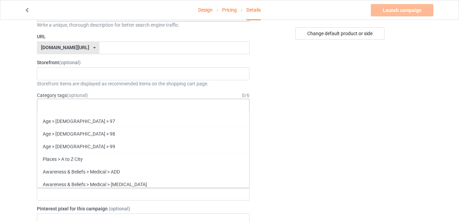
click at [92, 105] on div "Age > [DEMOGRAPHIC_DATA] > 1 Age > [DEMOGRAPHIC_DATA] Months > 1 Month Age > [D…" at bounding box center [143, 105] width 213 height 13
drag, startPoint x: 92, startPoint y: 105, endPoint x: 74, endPoint y: 101, distance: 18.1
click at [75, 100] on div "Category tags (optional) 0 / 6 Age > [DEMOGRAPHIC_DATA] > 1 Age > [DEMOGRAPHIC_…" at bounding box center [143, 105] width 213 height 27
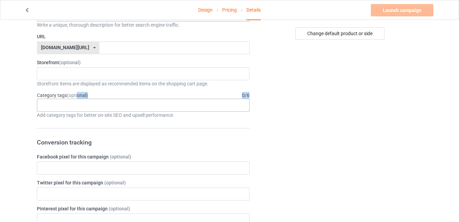
click at [73, 103] on div "Age > [DEMOGRAPHIC_DATA] > 1 Age > [DEMOGRAPHIC_DATA] Months > 1 Month Age > [D…" at bounding box center [143, 105] width 213 height 13
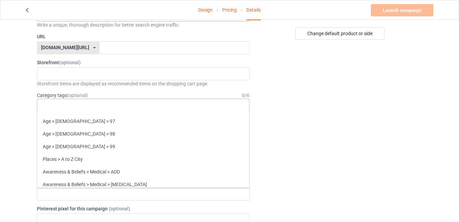
click at [73, 104] on div "Age > [DEMOGRAPHIC_DATA] > 1 Age > [DEMOGRAPHIC_DATA] Months > 1 Month Age > [D…" at bounding box center [143, 105] width 213 height 13
drag, startPoint x: 73, startPoint y: 104, endPoint x: 56, endPoint y: 109, distance: 17.2
click at [56, 109] on div "Age > [DEMOGRAPHIC_DATA] > 1 Age > [DEMOGRAPHIC_DATA] Months > 1 Month Age > [D…" at bounding box center [143, 105] width 213 height 13
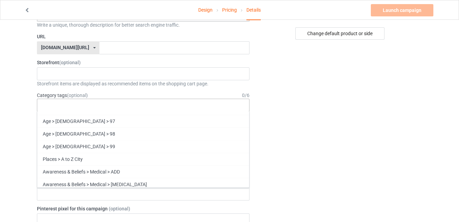
click at [56, 109] on div "Age > [DEMOGRAPHIC_DATA] > 1 Age > [DEMOGRAPHIC_DATA] Months > 1 Month Age > [D…" at bounding box center [143, 105] width 213 height 13
click at [54, 103] on div "Age > [DEMOGRAPHIC_DATA] > 1 Age > [DEMOGRAPHIC_DATA] Months > 1 Month Age > [D…" at bounding box center [143, 105] width 213 height 13
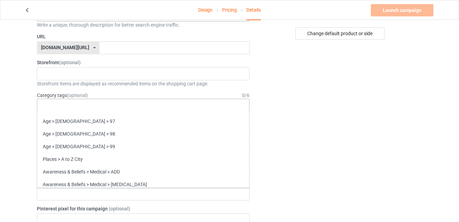
click at [53, 108] on div "Age > [DEMOGRAPHIC_DATA] > 1 Age > [DEMOGRAPHIC_DATA] Months > 1 Month Age > [D…" at bounding box center [143, 105] width 213 height 13
click at [52, 106] on input "text" at bounding box center [47, 106] width 11 height 6
type input "Z"
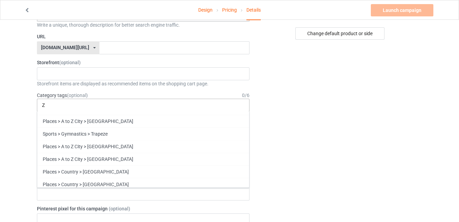
scroll to position [0, 0]
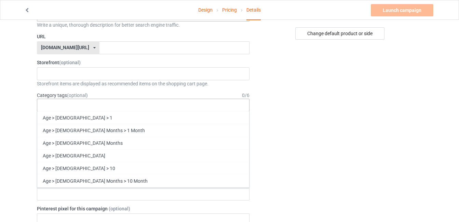
type input "Z"
click at [52, 106] on input "text" at bounding box center [47, 106] width 11 height 6
type input "w"
click at [53, 106] on div "Age > [DEMOGRAPHIC_DATA] > 1 Age > [DEMOGRAPHIC_DATA] Months > 1 Month Age > [D…" at bounding box center [143, 105] width 213 height 13
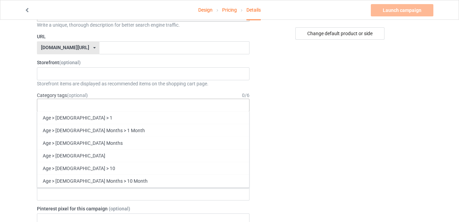
click at [53, 106] on div "Age > [DEMOGRAPHIC_DATA] > 1 Age > [DEMOGRAPHIC_DATA] Months > 1 Month Age > [D…" at bounding box center [143, 105] width 213 height 13
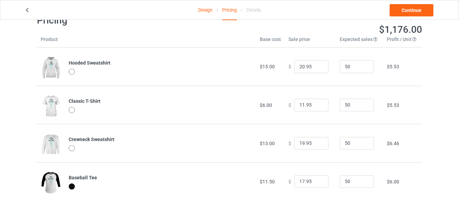
scroll to position [20, 0]
click at [422, 6] on link "Continue" at bounding box center [412, 10] width 44 height 12
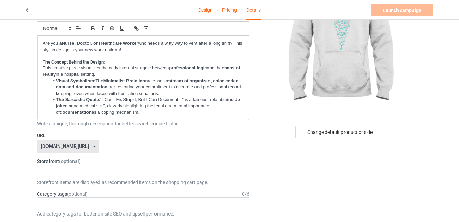
scroll to position [137, 0]
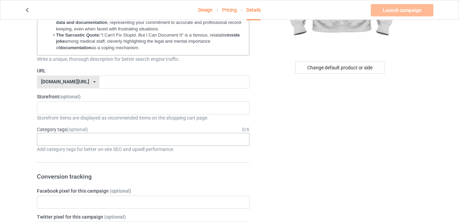
click at [68, 137] on div "Age > [DEMOGRAPHIC_DATA] > 1 Age > [DEMOGRAPHIC_DATA] Months > 1 Month Age > [D…" at bounding box center [143, 139] width 213 height 13
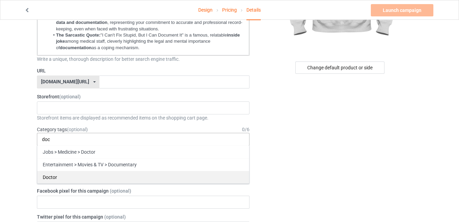
type input "doc"
click at [52, 176] on div "Doctor" at bounding box center [143, 177] width 212 height 13
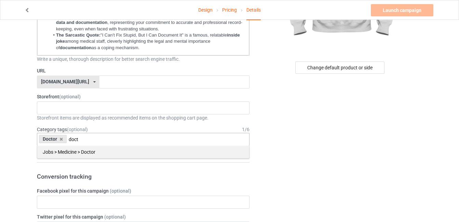
type input "doct"
click at [73, 152] on div "Jobs > Medicine > Doctor" at bounding box center [143, 152] width 212 height 13
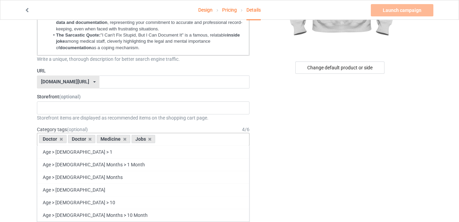
click at [184, 141] on div "Doctor Doctor Medicine Jobs Age > [DEMOGRAPHIC_DATA] > 1 Age > [DEMOGRAPHIC_DAT…" at bounding box center [143, 139] width 213 height 13
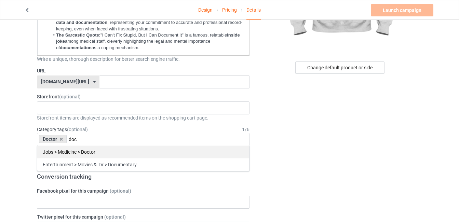
type input "doc"
click at [104, 156] on div "Jobs > Medicine > Doctor" at bounding box center [143, 152] width 212 height 13
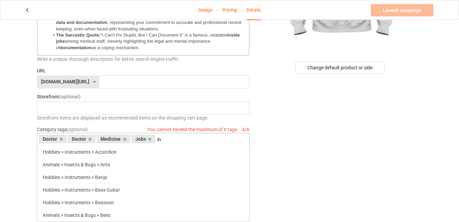
type input "i"
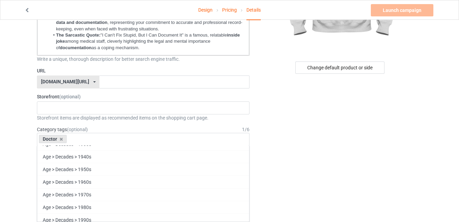
scroll to position [308, 0]
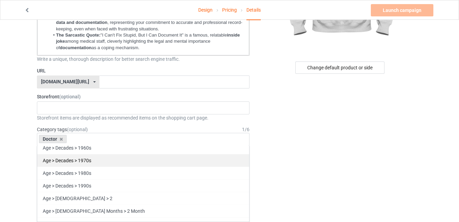
click at [109, 156] on div "Age > Decades > 1970s" at bounding box center [143, 160] width 212 height 13
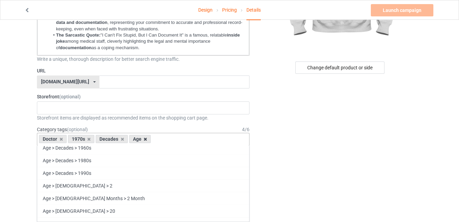
click at [146, 140] on icon at bounding box center [145, 139] width 3 height 4
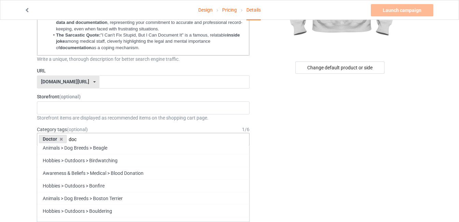
scroll to position [0, 0]
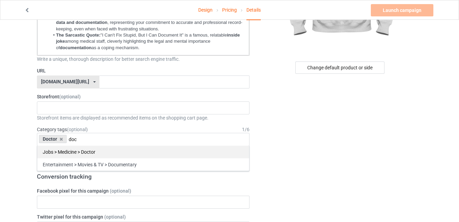
type input "doc"
click at [104, 151] on div "Jobs > Medicine > Doctor" at bounding box center [143, 152] width 212 height 13
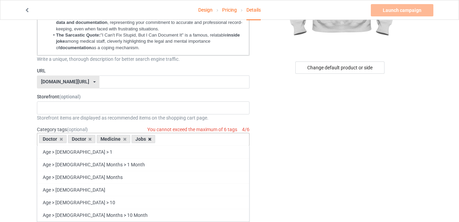
click at [151, 139] on icon at bounding box center [149, 139] width 3 height 4
click at [151, 139] on div "Doctor Doctor Medicine Jobs Age > [DEMOGRAPHIC_DATA] > 1 Age > [DEMOGRAPHIC_DAT…" at bounding box center [143, 139] width 213 height 13
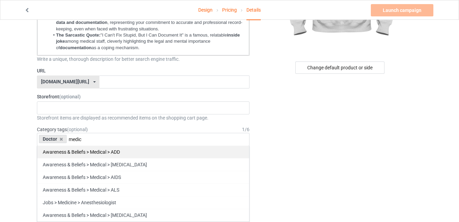
type input "medic"
click at [80, 153] on div "Awareness & Beliefs > Medical > ADD" at bounding box center [143, 152] width 212 height 13
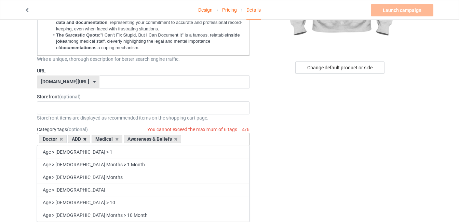
click at [84, 139] on icon at bounding box center [84, 139] width 3 height 4
click at [92, 139] on div "Medical" at bounding box center [107, 139] width 31 height 8
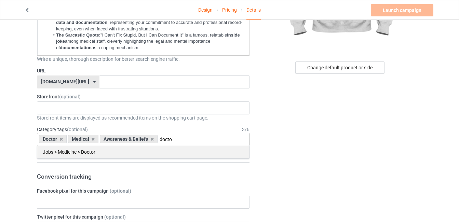
type input "docto"
click at [133, 152] on div "Jobs > Medicine > Doctor" at bounding box center [143, 152] width 212 height 13
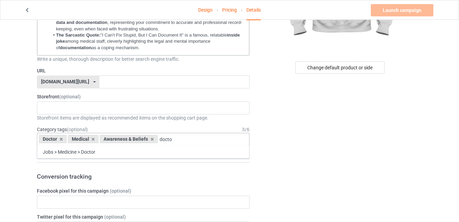
click at [133, 146] on div "Doctor Medical Awareness & Beliefs docto Jobs > Medicine > Doctor 1 1 Month 1-1…" at bounding box center [143, 139] width 213 height 13
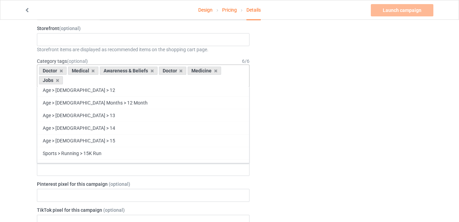
scroll to position [171, 0]
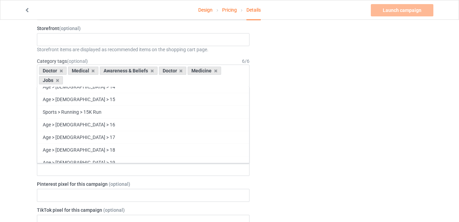
click at [24, 131] on div "Design Pricing Details Launch campaign Please enter campaign URL Campaign Info …" at bounding box center [229, 201] width 459 height 773
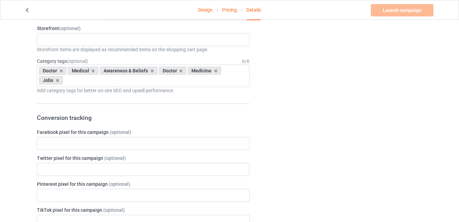
click at [265, 120] on div "Change default product or side" at bounding box center [340, 201] width 173 height 754
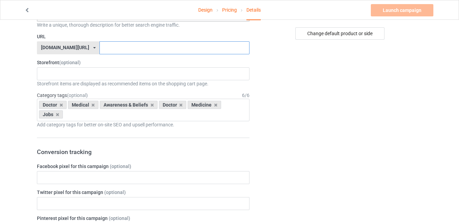
click at [178, 50] on input "text" at bounding box center [174, 47] width 150 height 13
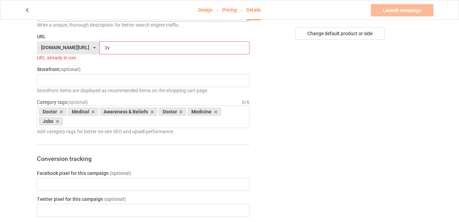
type input "3"
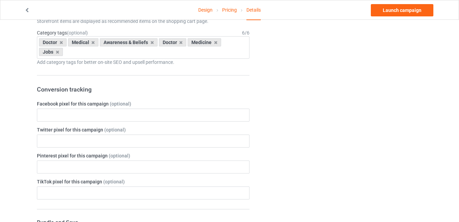
scroll to position [342, 0]
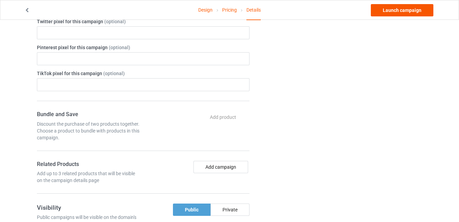
type input "TRANDORA-TSHIRT"
click at [423, 9] on link "Launch campaign" at bounding box center [402, 10] width 63 height 12
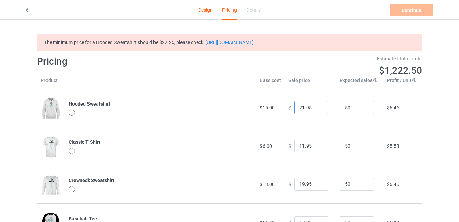
click at [317, 107] on input "21.95" at bounding box center [311, 107] width 34 height 13
type input "22.95"
click at [317, 107] on input "22.95" at bounding box center [311, 107] width 34 height 13
click at [317, 127] on td "$ 11.95" at bounding box center [310, 146] width 51 height 38
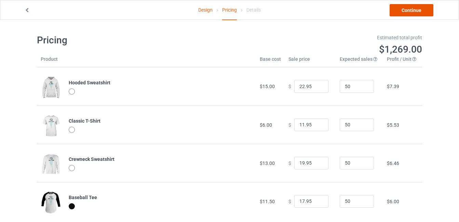
click at [421, 12] on link "Continue" at bounding box center [412, 10] width 44 height 12
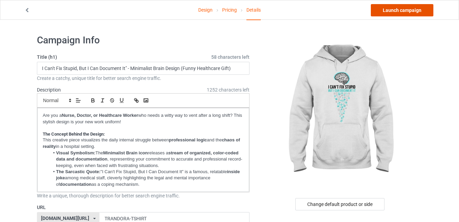
click at [392, 10] on link "Launch campaign" at bounding box center [402, 10] width 63 height 12
